Goal: Task Accomplishment & Management: Manage account settings

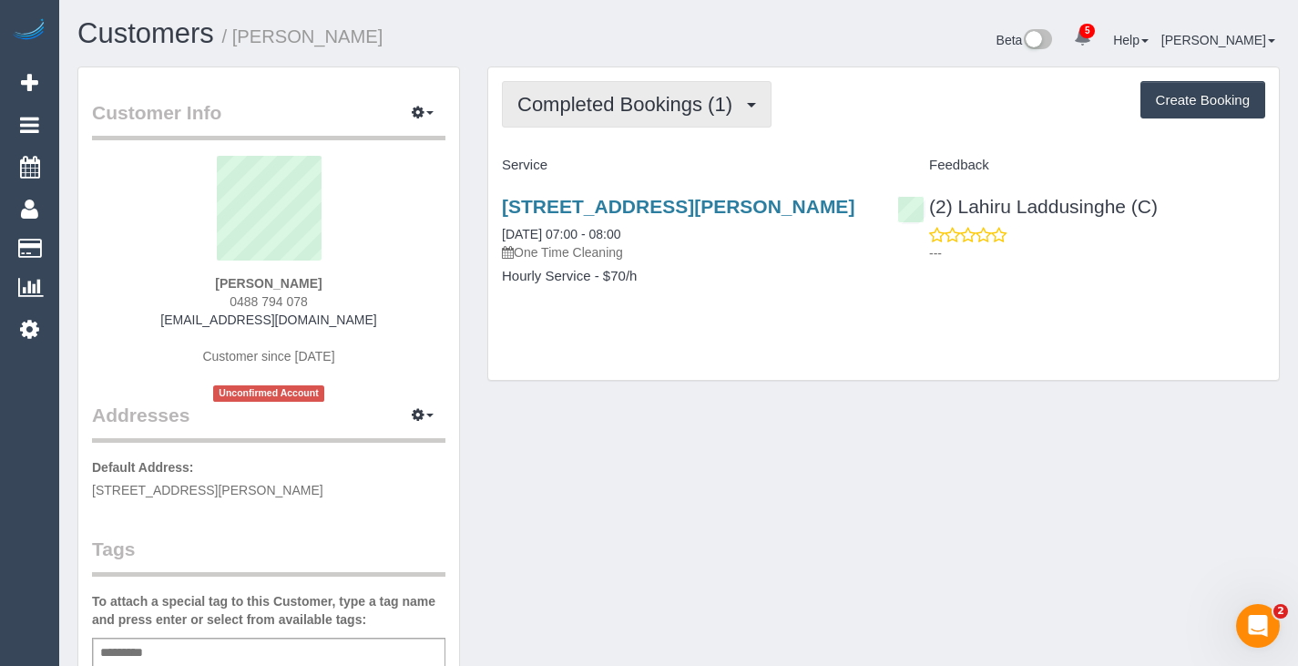
click at [576, 96] on span "Completed Bookings (1)" at bounding box center [629, 104] width 224 height 23
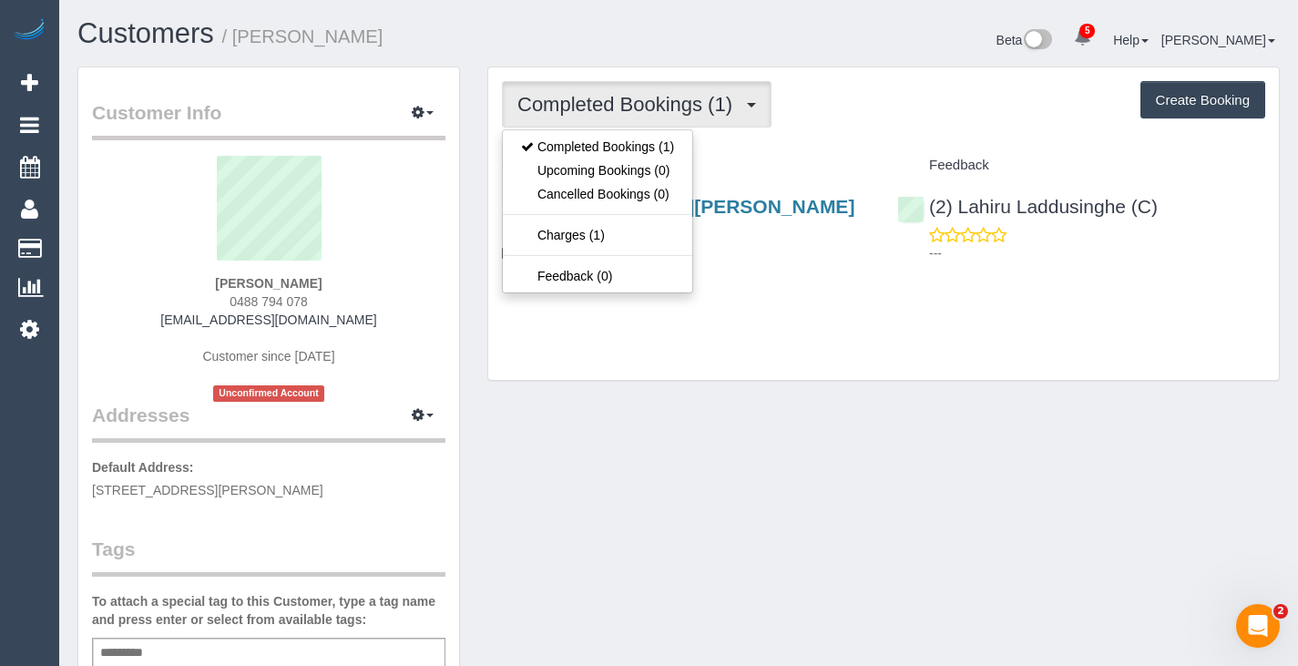
click at [576, 96] on span "Completed Bookings (1)" at bounding box center [629, 104] width 224 height 23
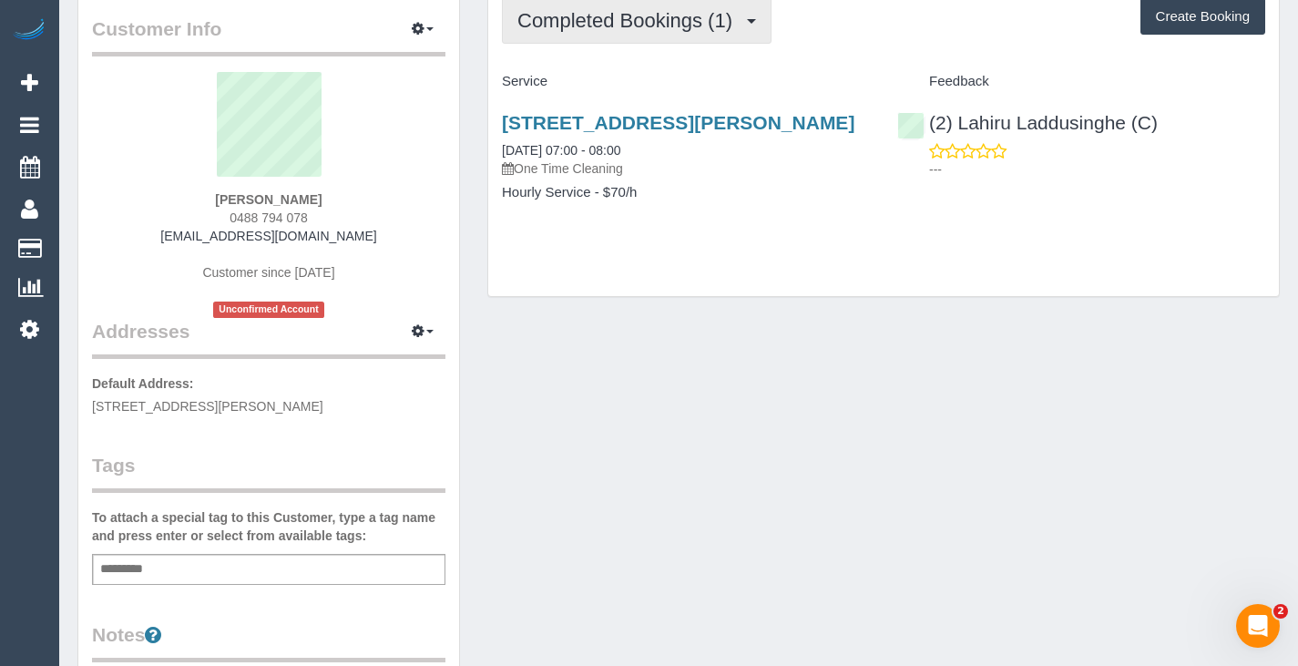
scroll to position [80, 0]
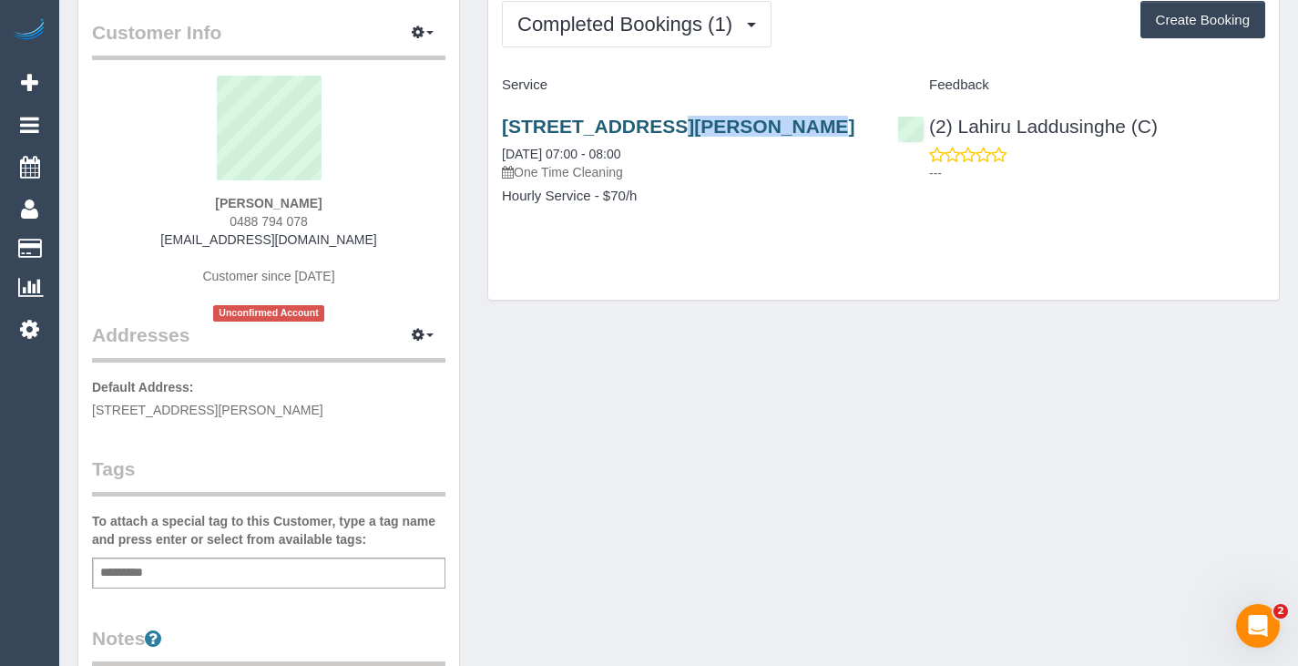
drag, startPoint x: 490, startPoint y: 121, endPoint x: 636, endPoint y: 121, distance: 145.7
click at [636, 121] on div "[STREET_ADDRESS][PERSON_NAME] [DATE] 07:00 - 08:00 One Time Cleaning Hourly Ser…" at bounding box center [685, 170] width 395 height 140
copy link "[STREET_ADDRESS]"
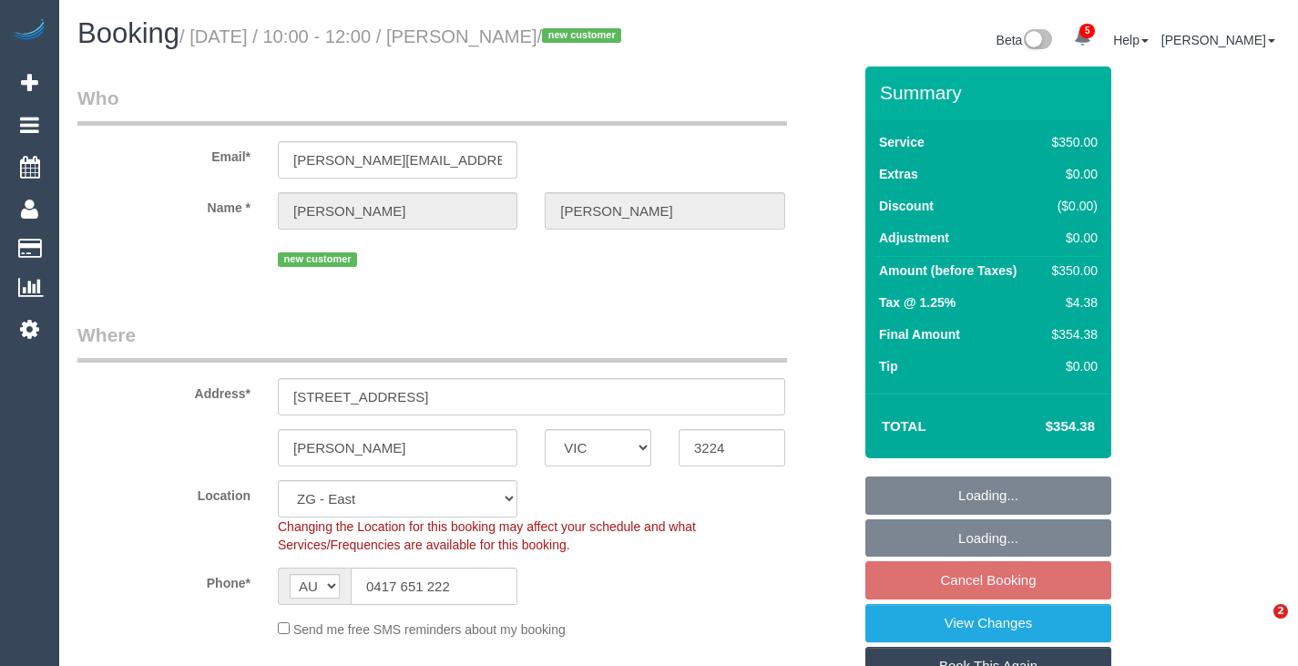
select select "VIC"
select select "300"
select select "number:28"
select select "number:14"
select select "number:19"
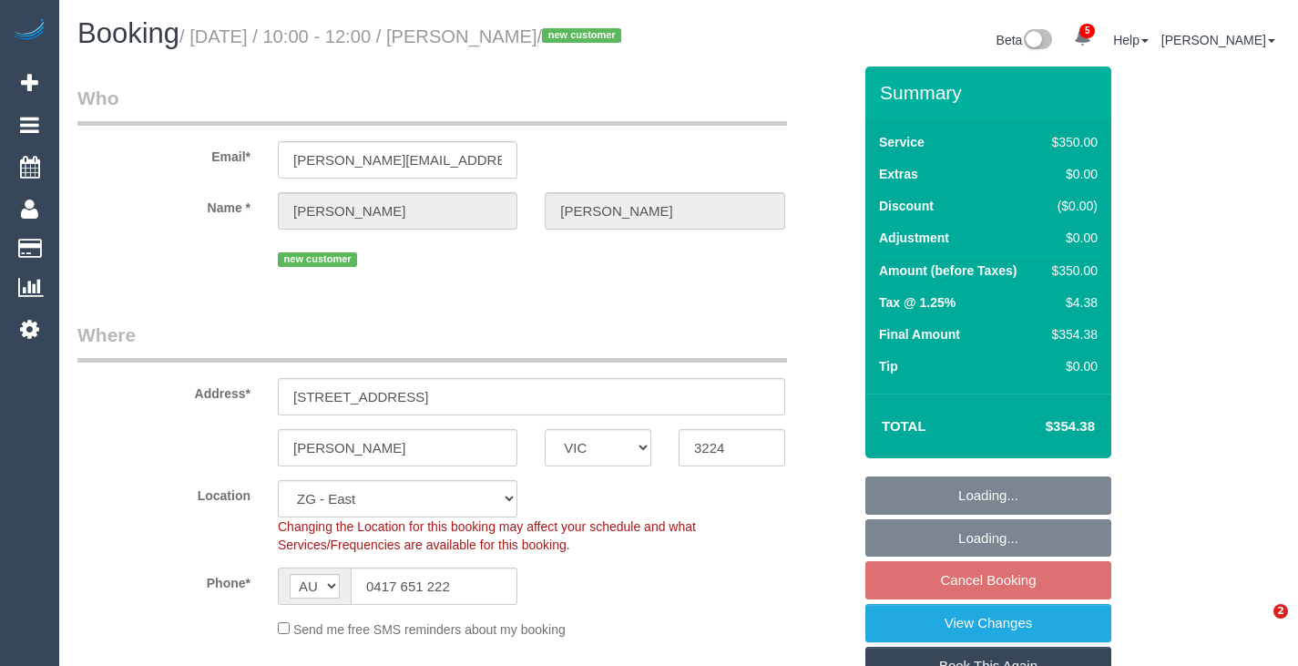
select select "number:36"
select select "number:12"
select select "spot4"
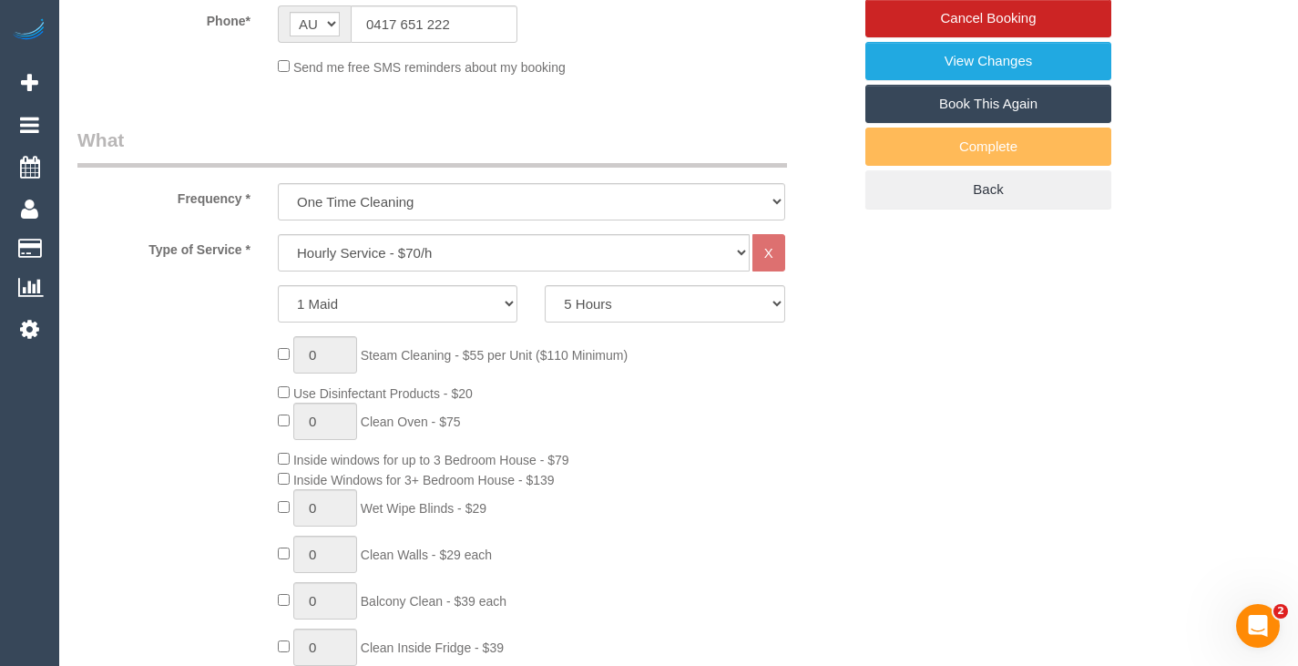
scroll to position [557, 0]
